Goal: Ask a question

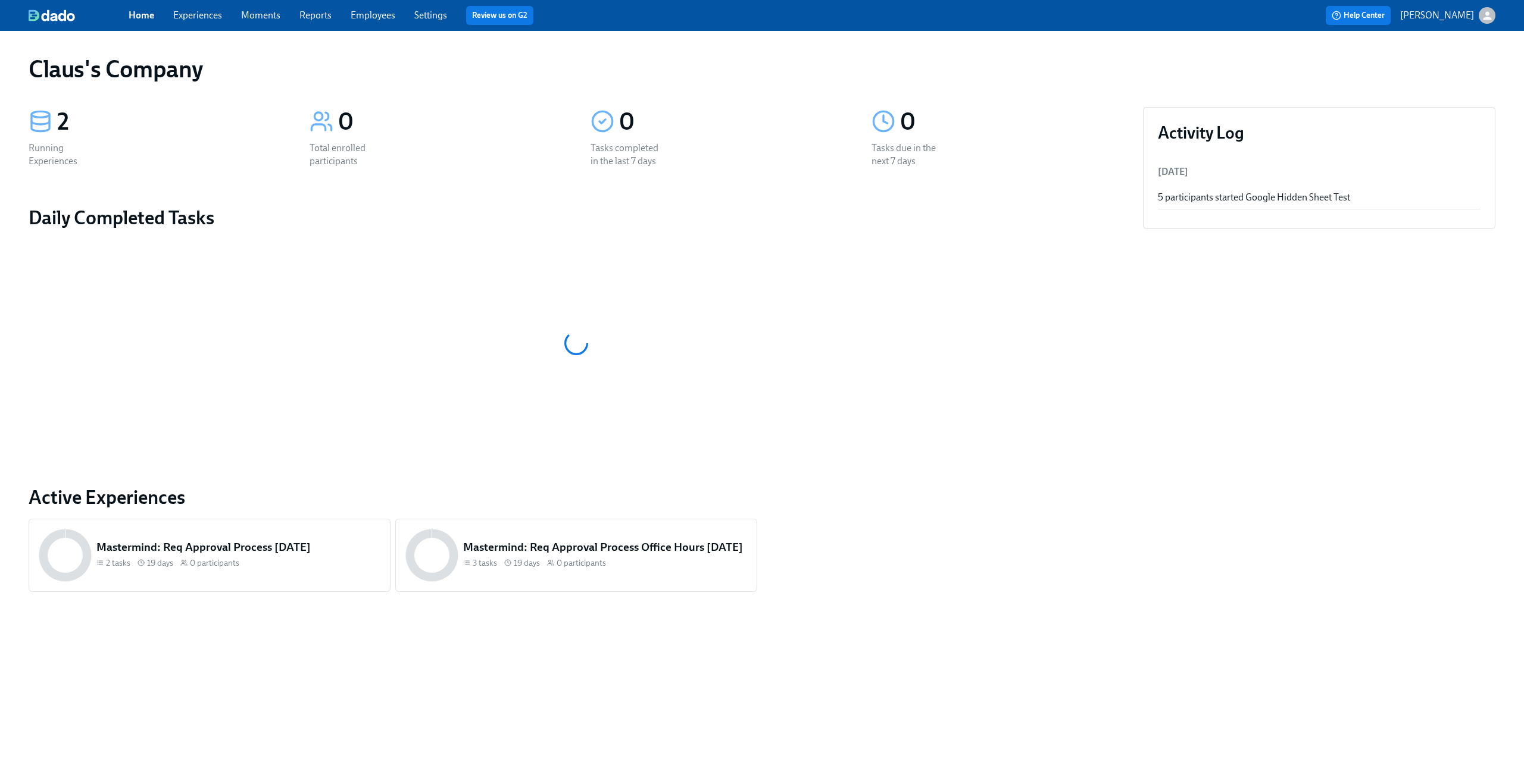
click at [180, 13] on link "Experiences" at bounding box center [198, 15] width 49 height 11
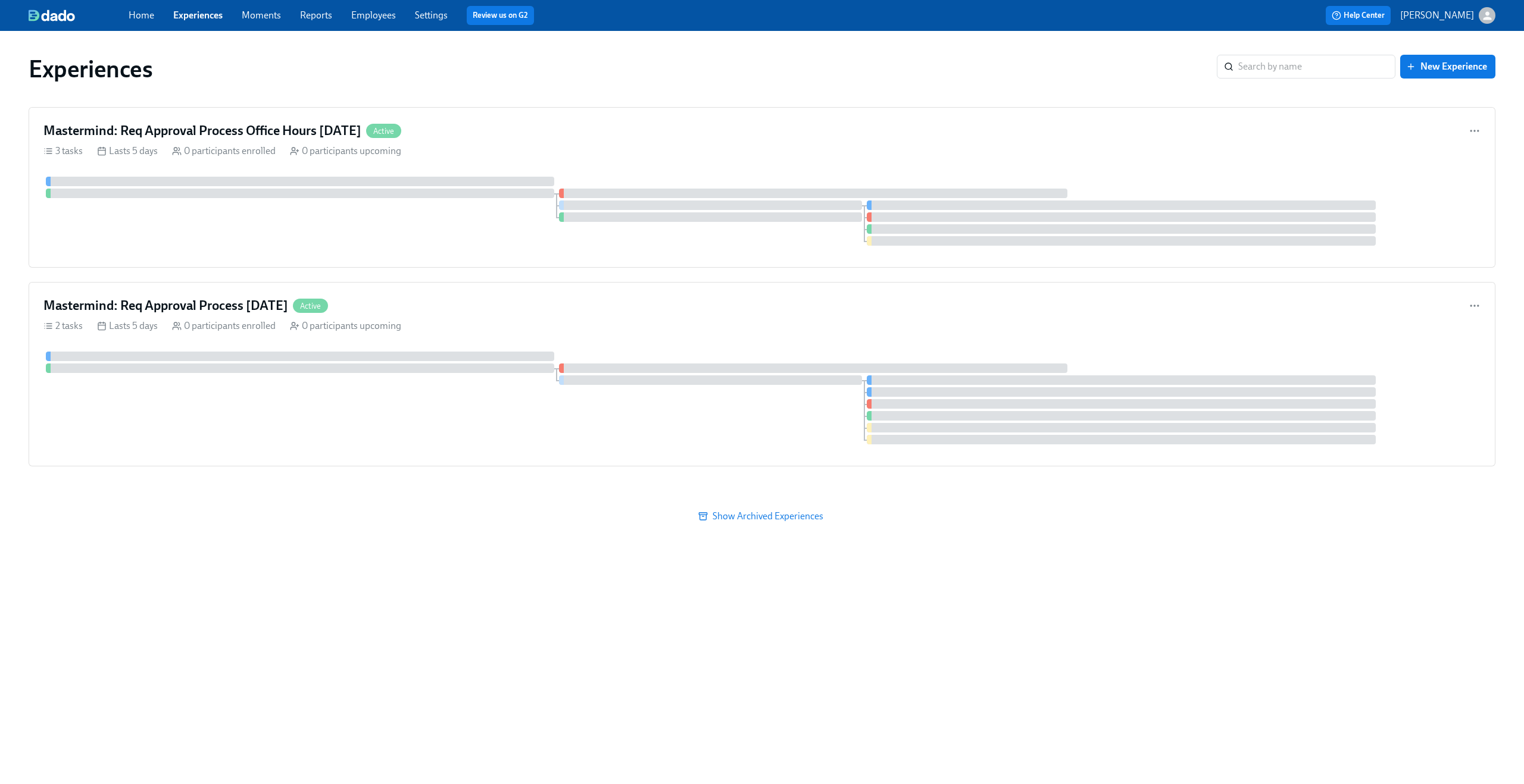
click at [268, 22] on div "Home Experiences Moments Reports Employees Settings Review us on G2" at bounding box center [470, 15] width 683 height 19
click at [264, 15] on link "Moments" at bounding box center [261, 15] width 39 height 11
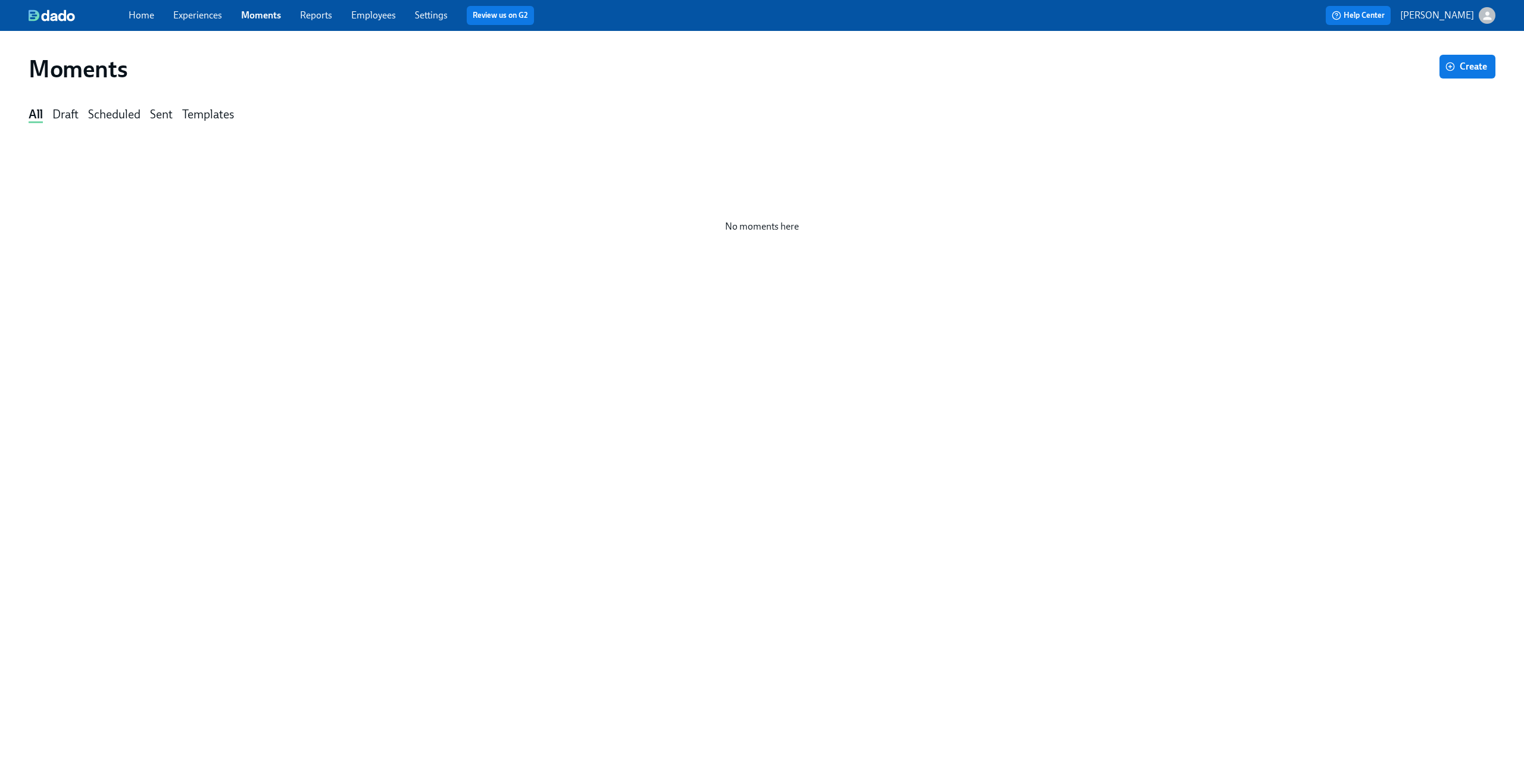
click at [201, 18] on link "Experiences" at bounding box center [198, 15] width 49 height 11
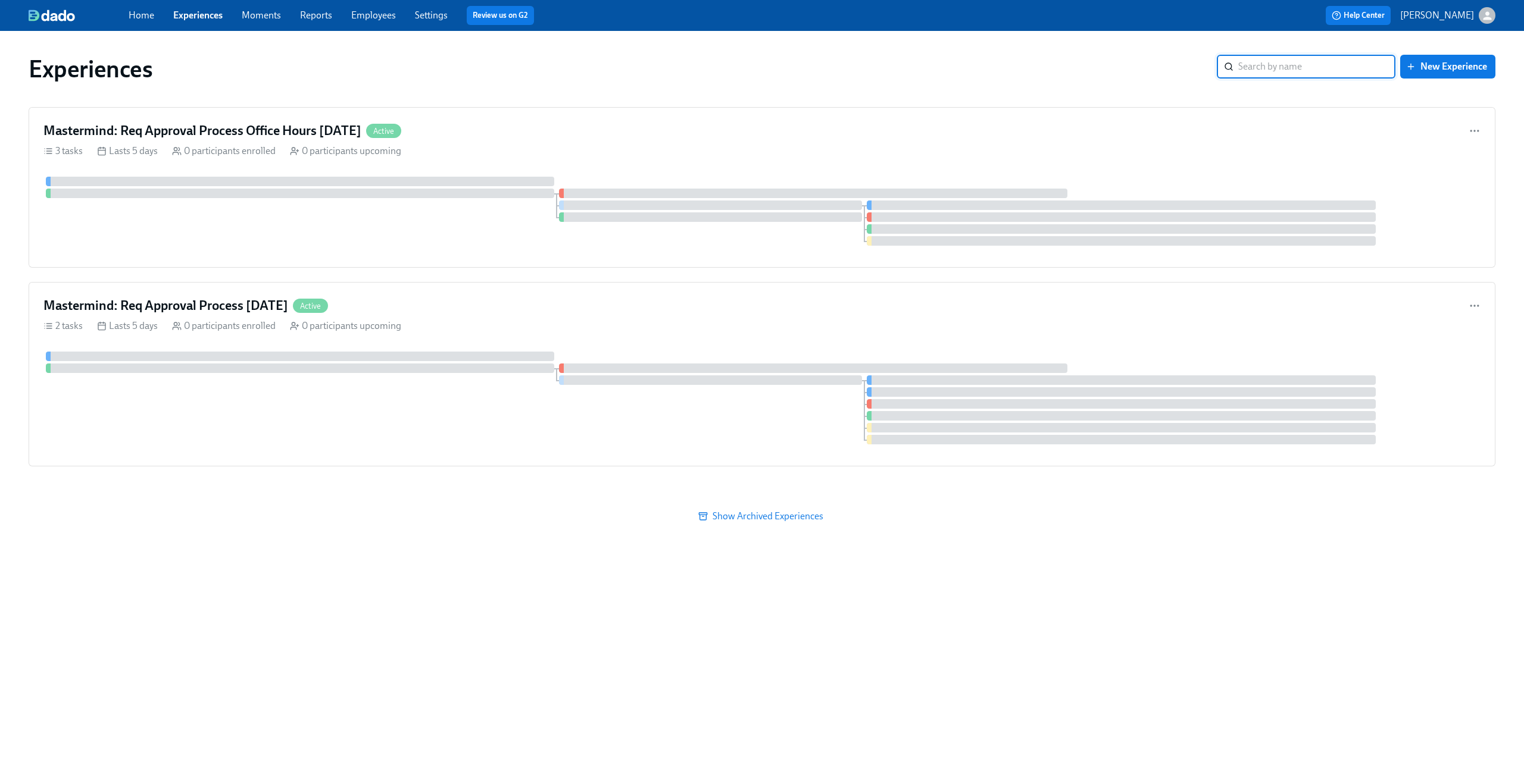
click at [314, 13] on link "Reports" at bounding box center [316, 15] width 32 height 11
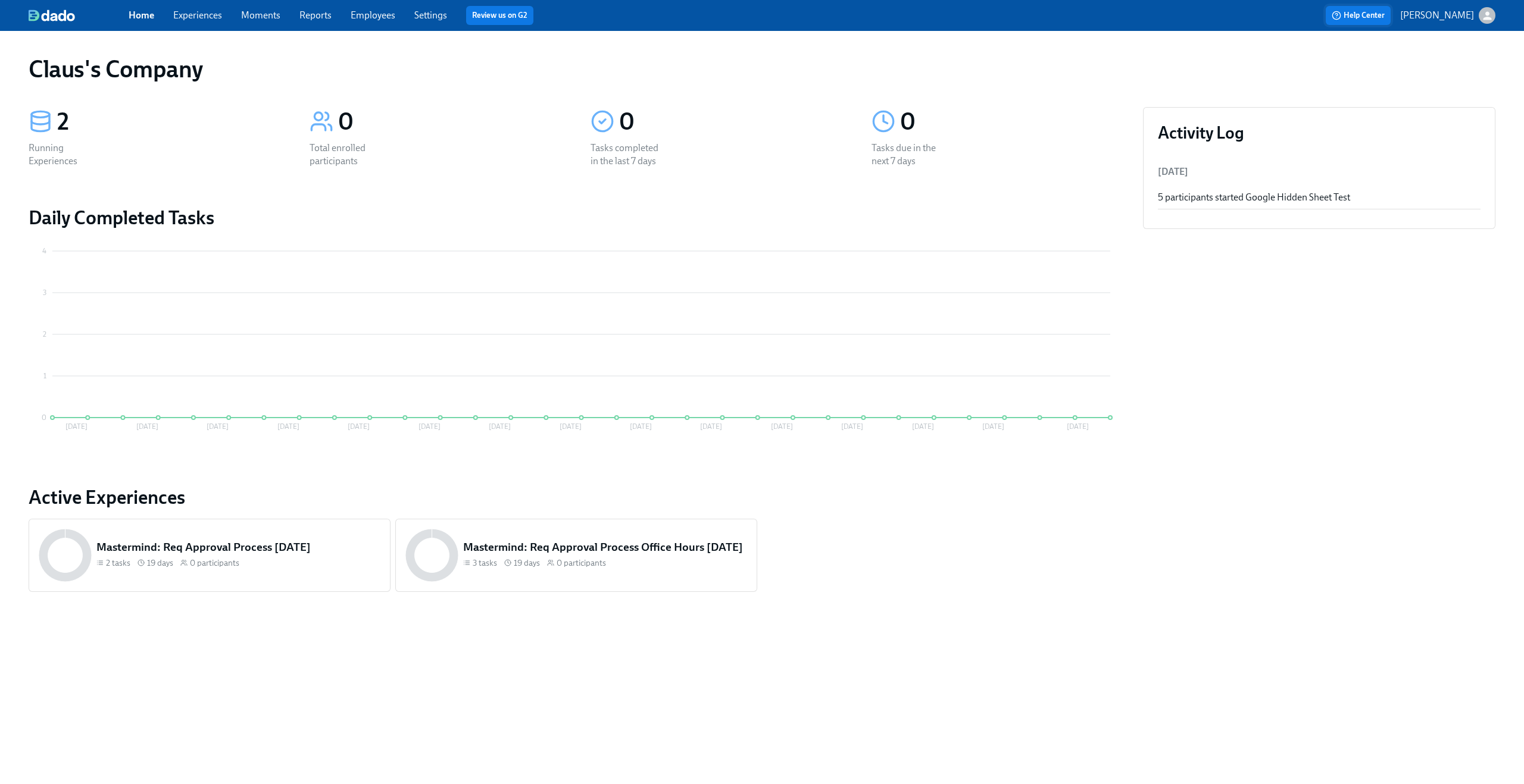
click at [1385, 18] on span "Help Center" at bounding box center [1358, 15] width 53 height 12
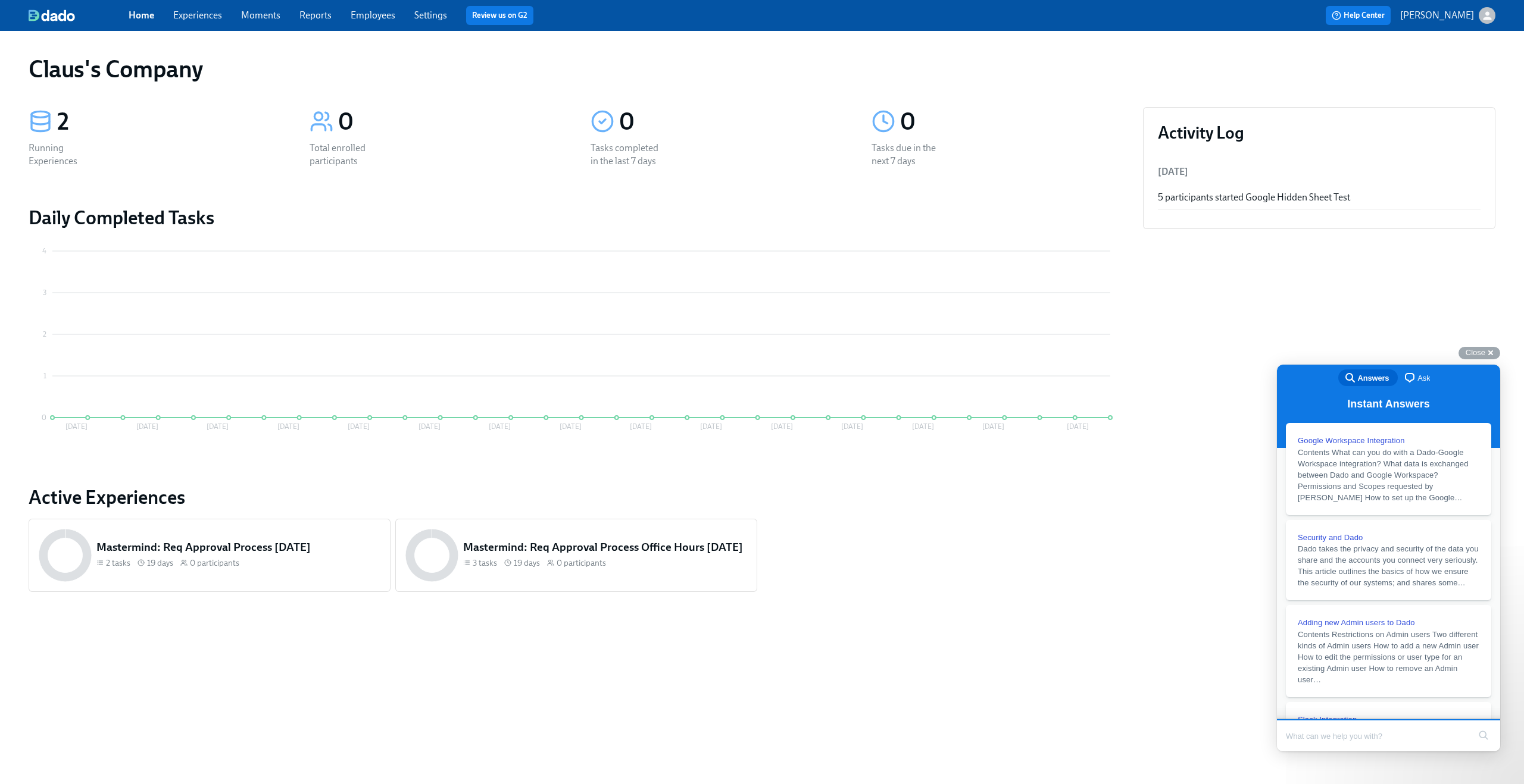
click at [1294, 243] on div "Activity Log [DATE] 5 participants started Google Hidden Sheet Test" at bounding box center [1319, 368] width 372 height 542
click at [1481, 357] on span "Close" at bounding box center [1476, 352] width 20 height 9
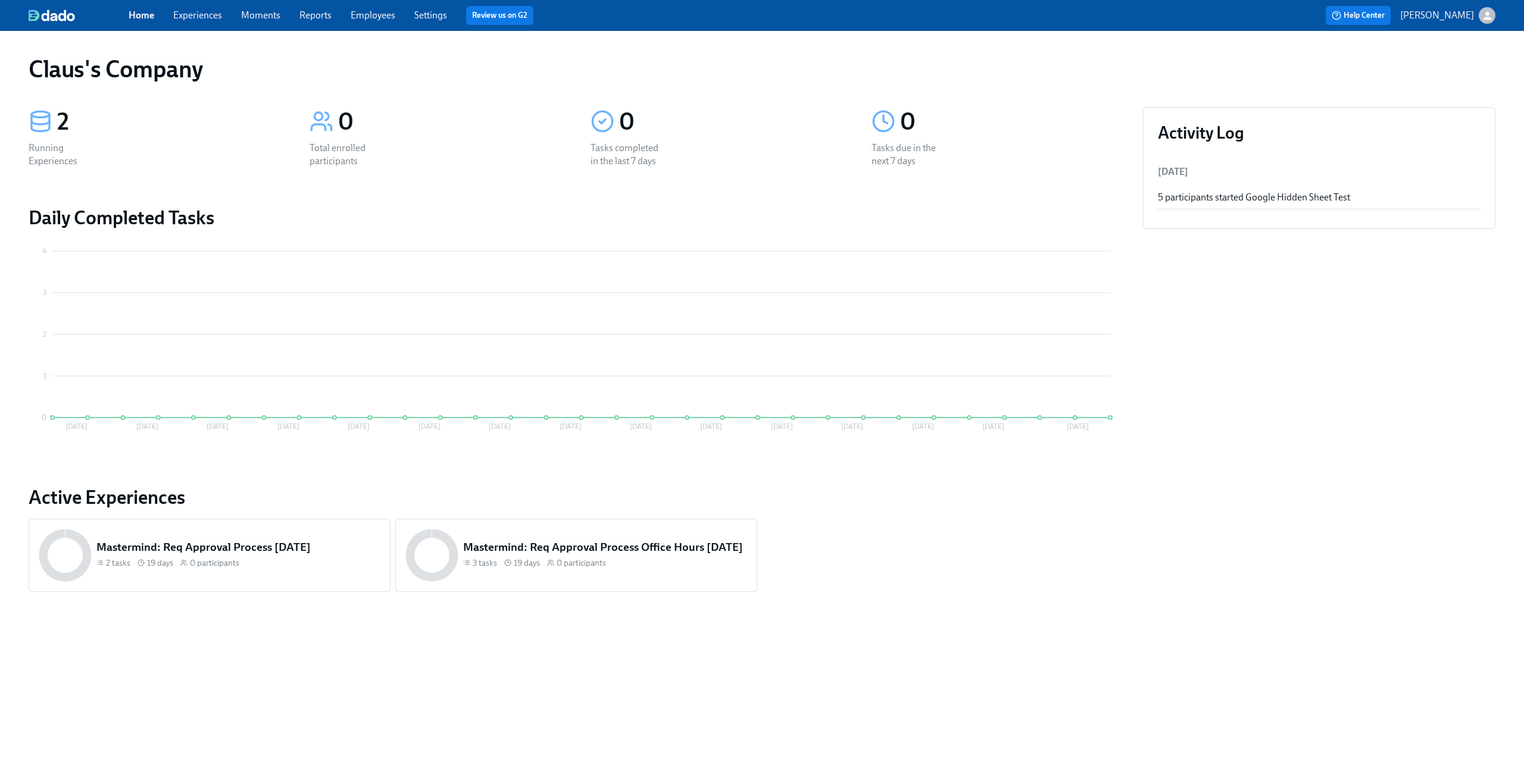
click at [1452, 16] on p "[PERSON_NAME]" at bounding box center [1437, 15] width 74 height 13
click at [1452, 16] on div at bounding box center [762, 392] width 1524 height 784
click at [1367, 15] on span "Help Center" at bounding box center [1358, 15] width 53 height 12
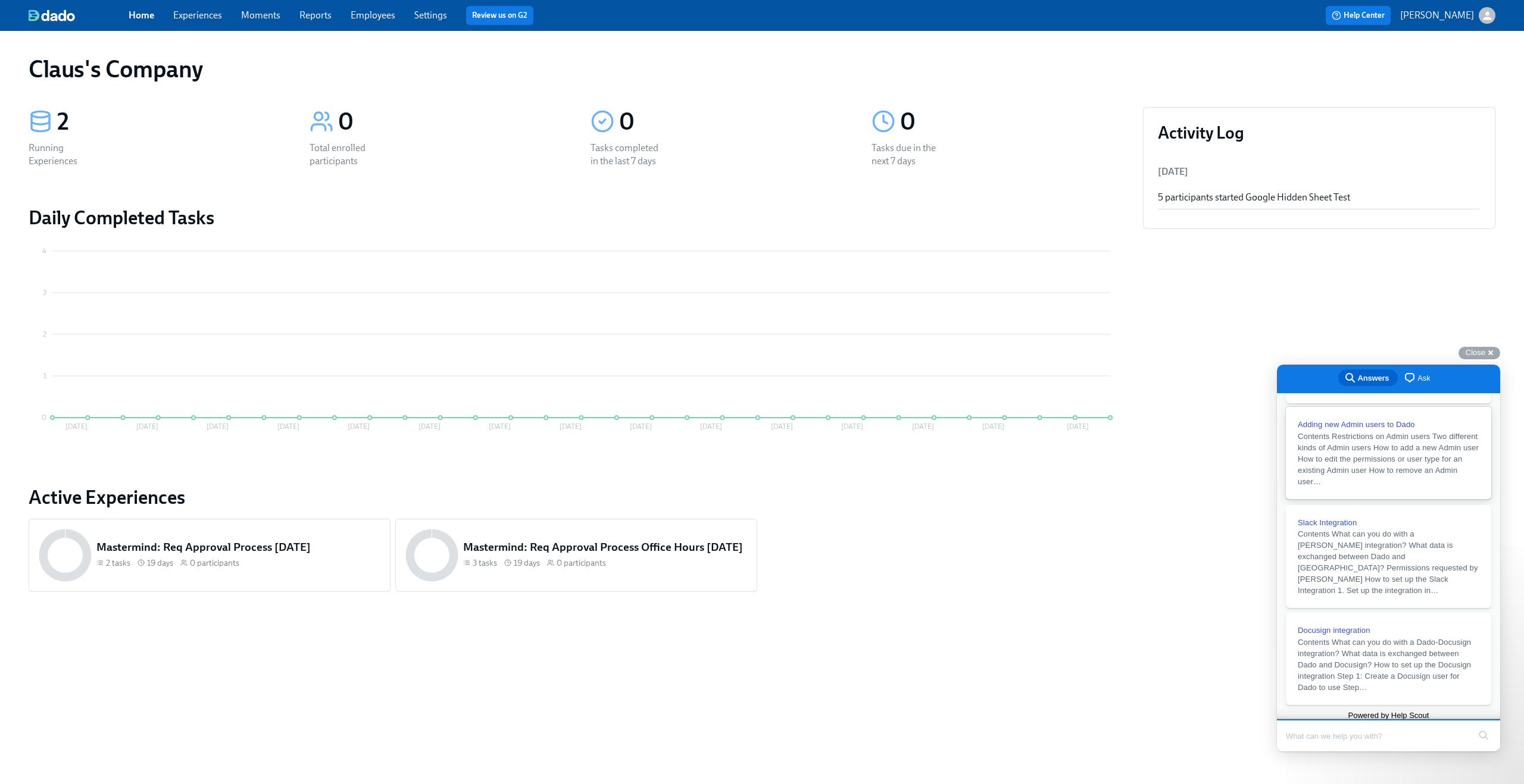
scroll to position [252, 0]
click at [1389, 710] on link "hs-logo" at bounding box center [1388, 715] width 81 height 10
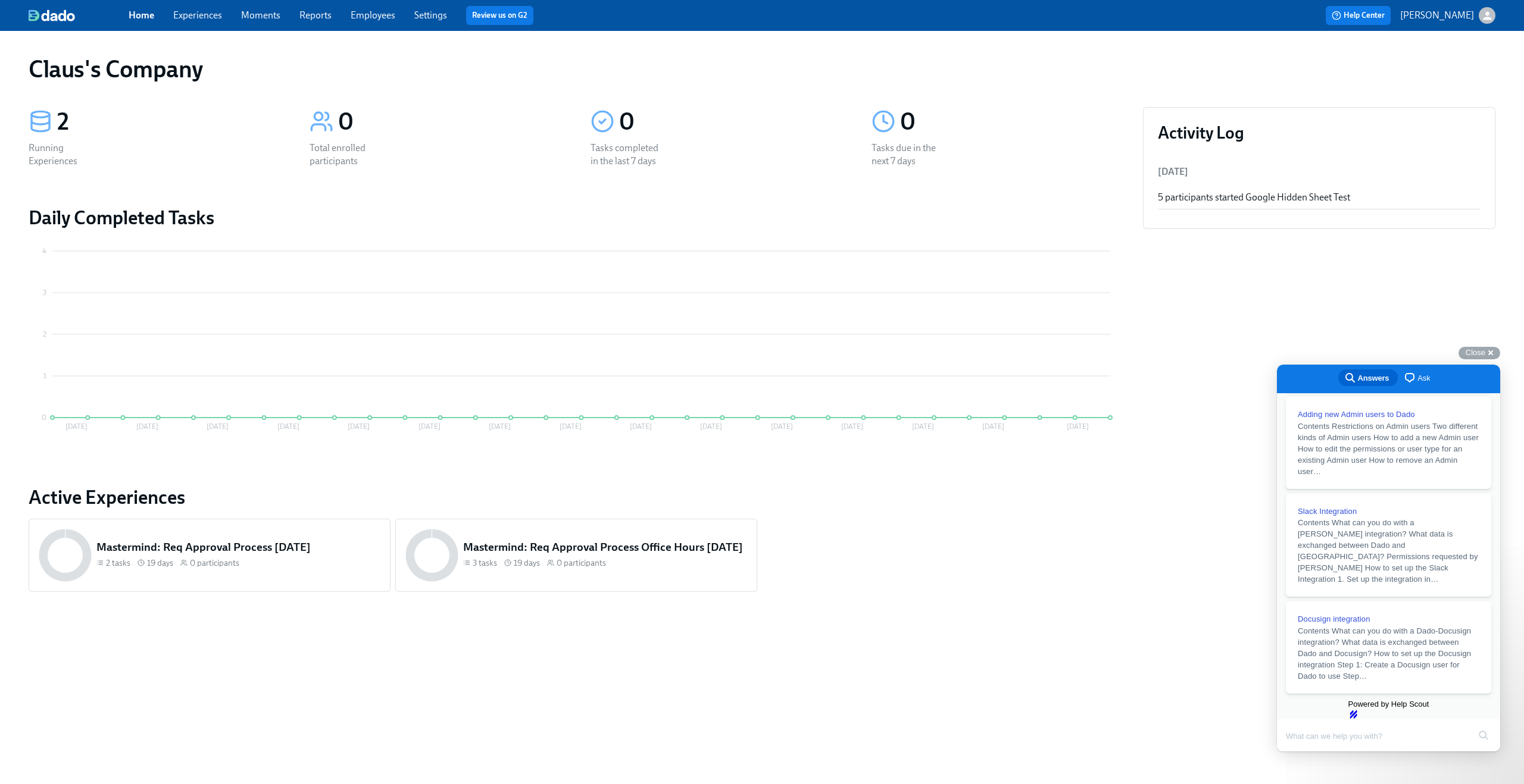
click at [1413, 375] on span "chat-square" at bounding box center [1410, 378] width 14 height 14
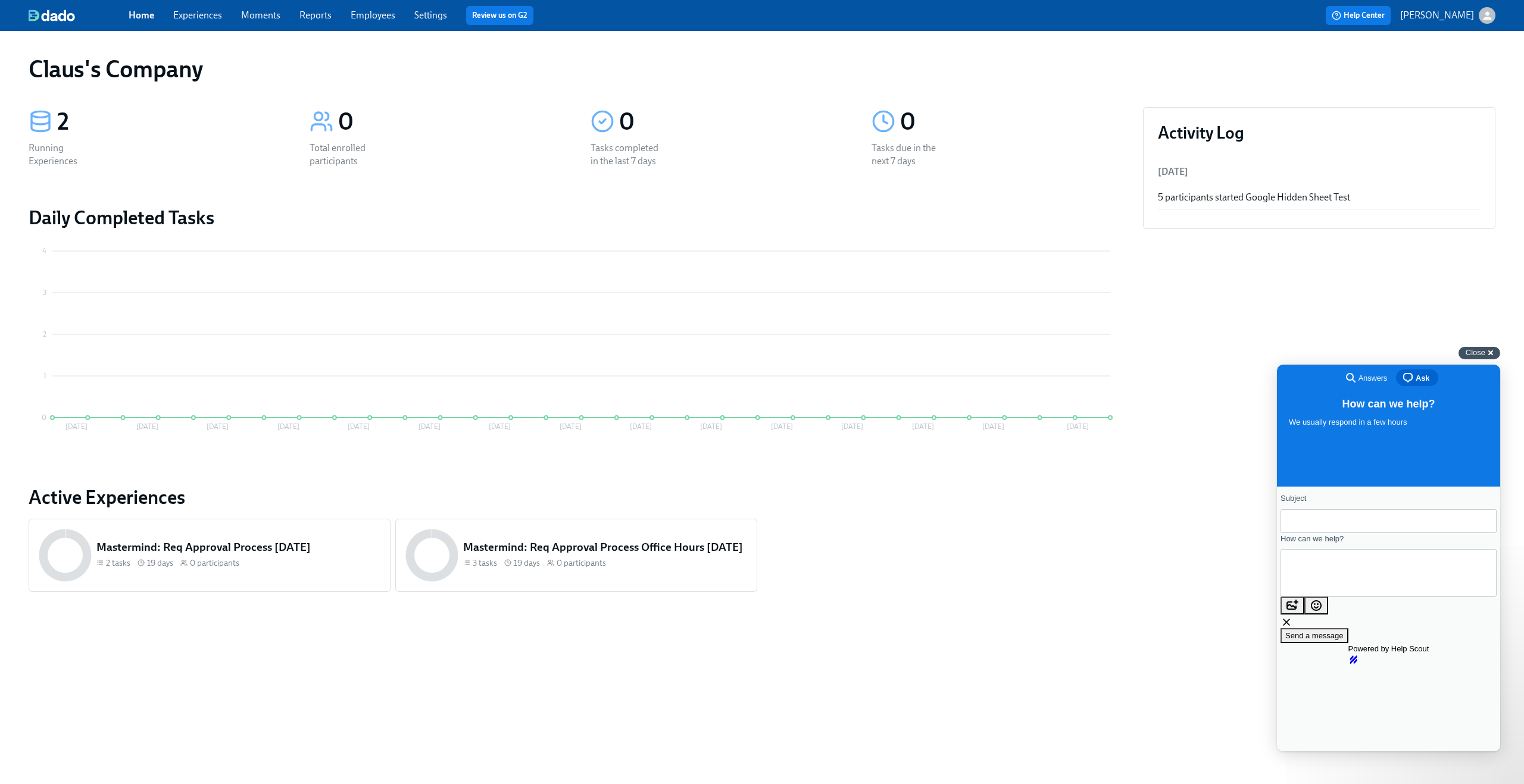
click at [1471, 348] on span "Close" at bounding box center [1476, 352] width 20 height 9
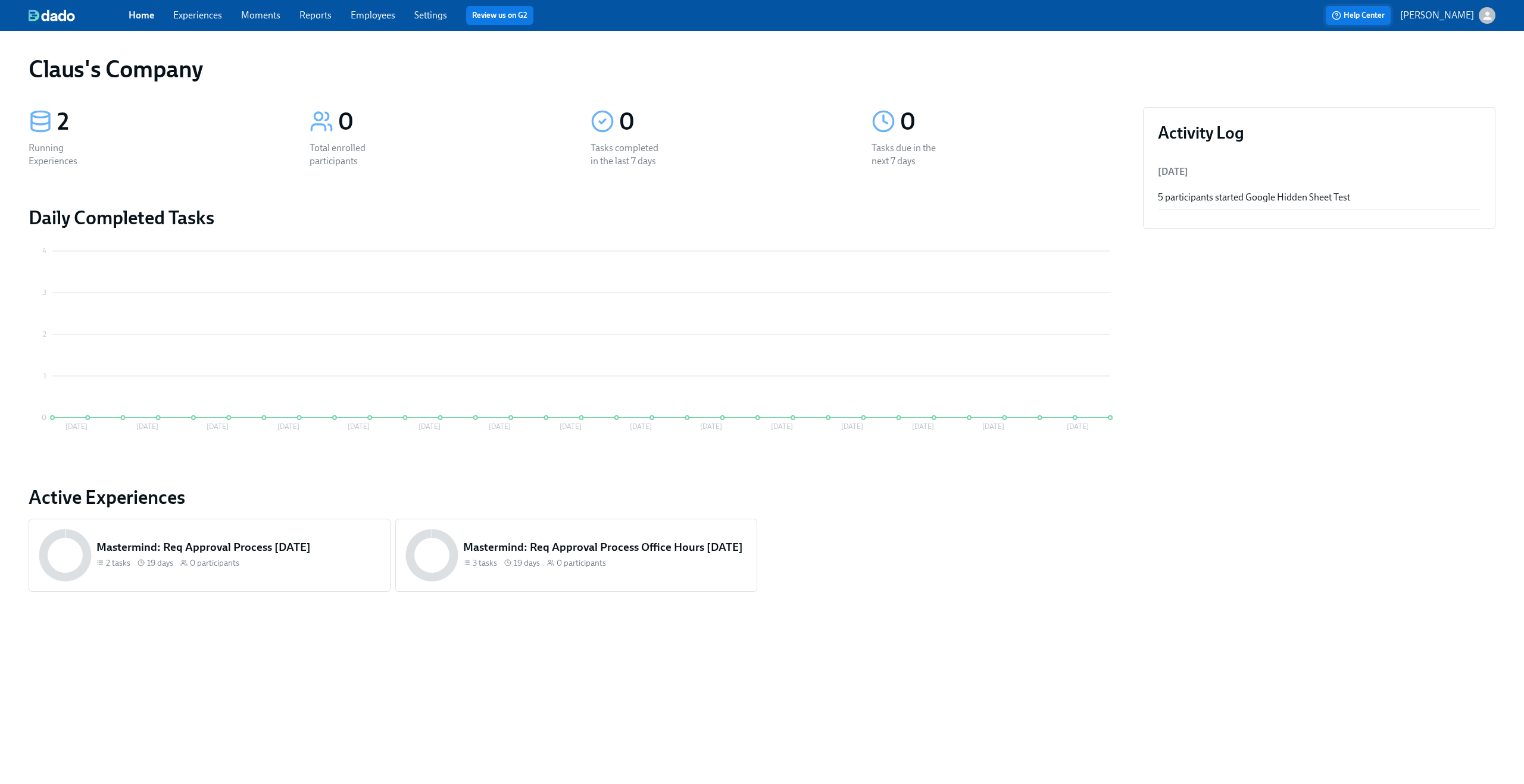
click at [1385, 13] on span "Help Center" at bounding box center [1358, 15] width 53 height 12
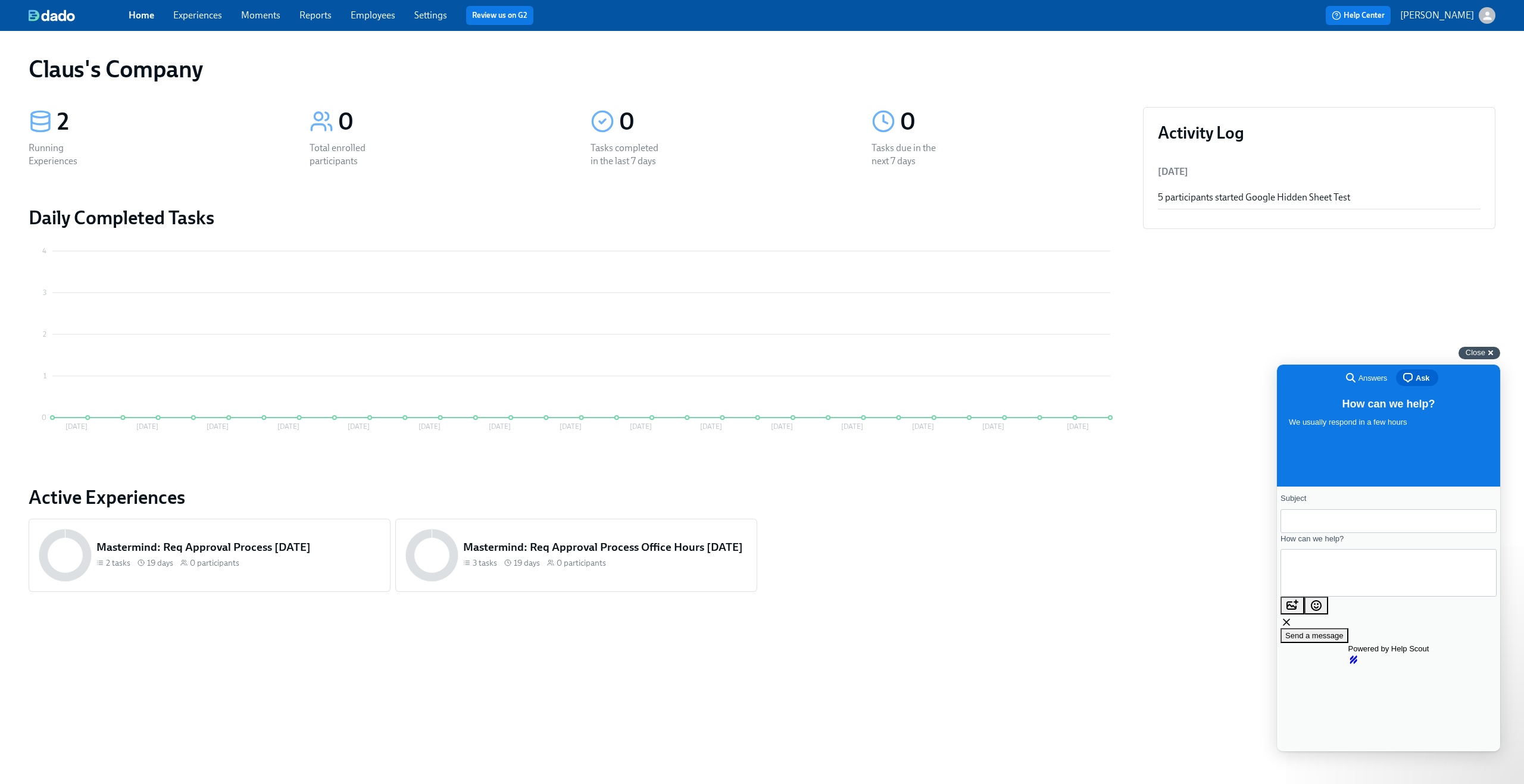
click at [1490, 354] on div "Close cross-small" at bounding box center [1479, 353] width 41 height 13
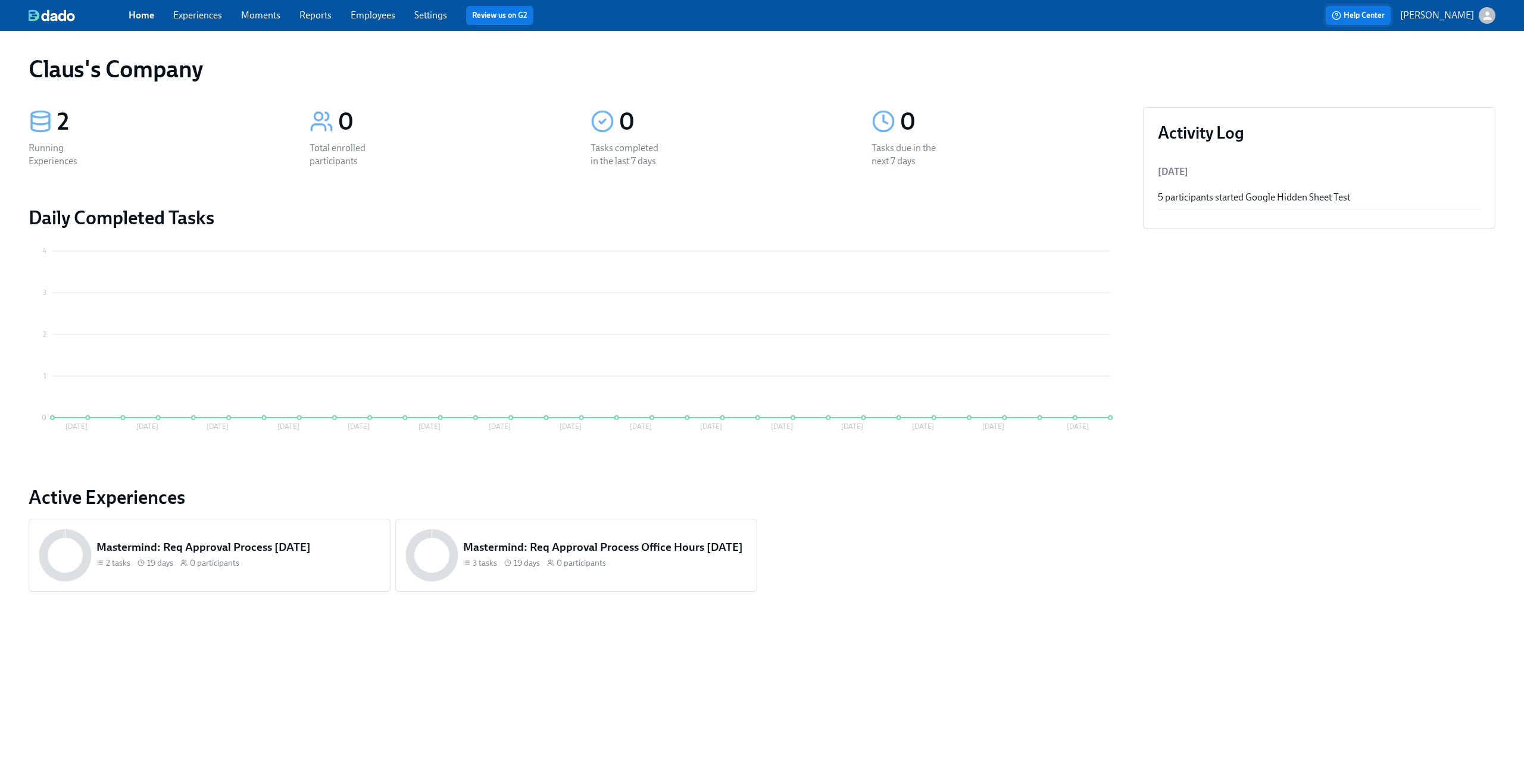
click at [1385, 15] on span "Help Center" at bounding box center [1358, 15] width 53 height 12
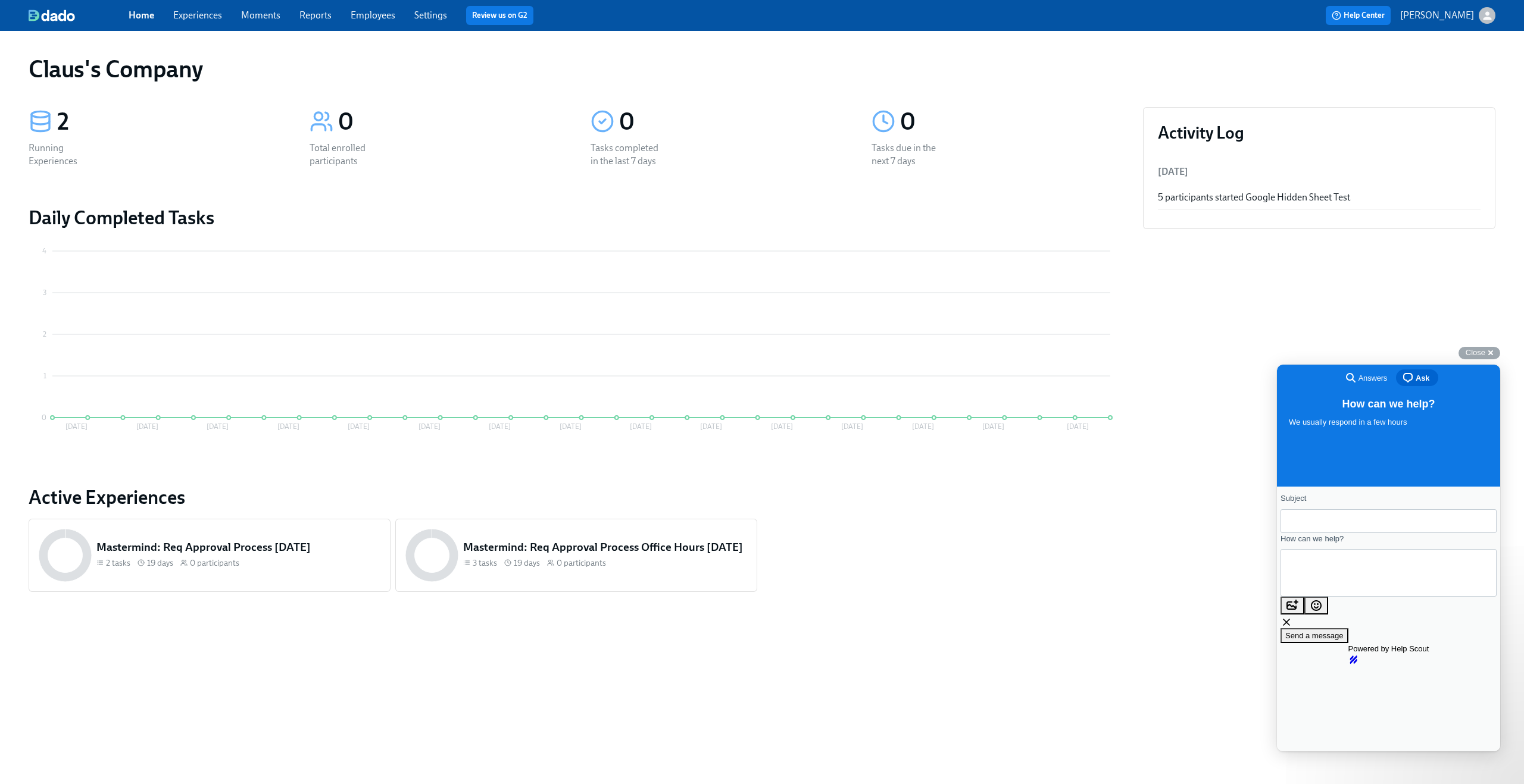
click at [1362, 372] on div "search-medium Answers" at bounding box center [1365, 378] width 44 height 14
